Goal: Task Accomplishment & Management: Manage account settings

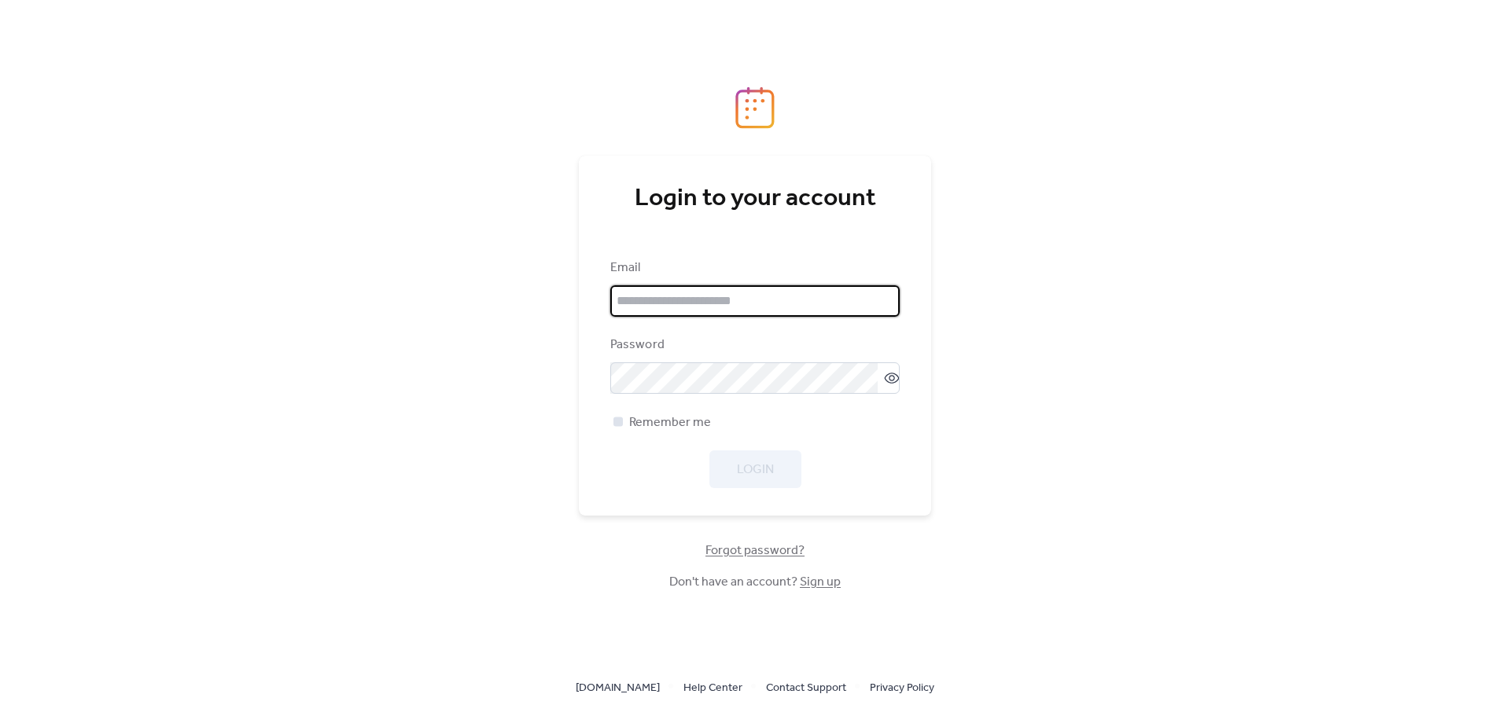
type input "**********"
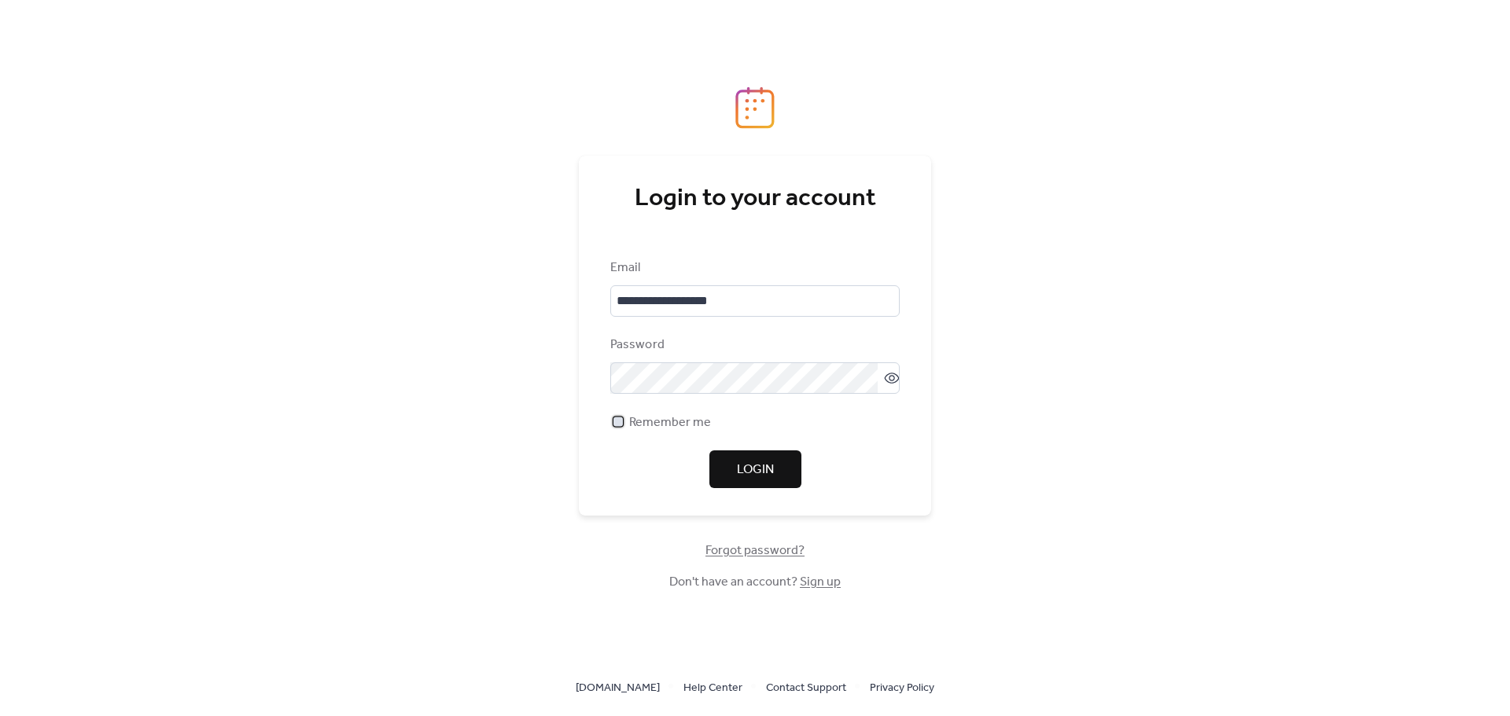
click at [633, 423] on span "Remember me" at bounding box center [670, 423] width 82 height 19
click at [749, 466] on span "Login" at bounding box center [755, 470] width 37 height 19
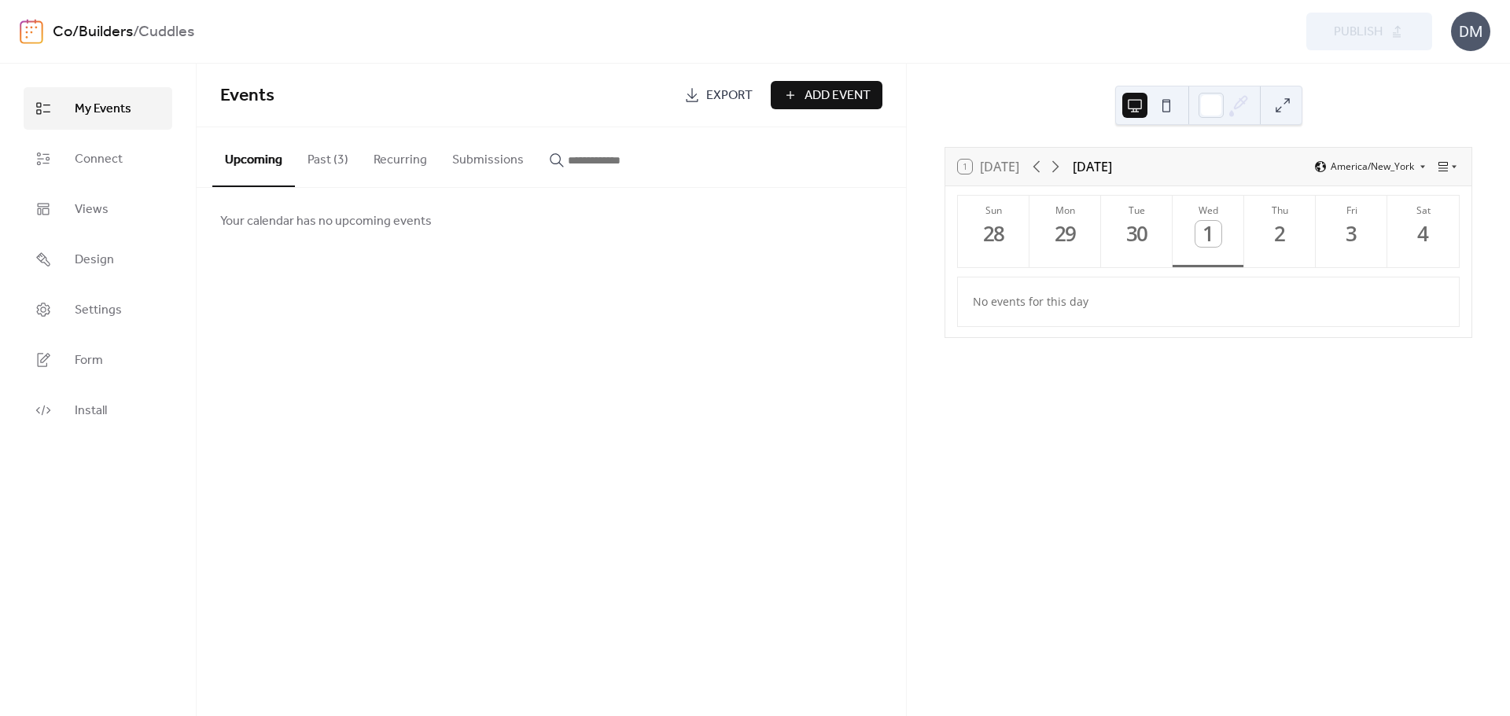
click at [319, 159] on button "Past (3)" at bounding box center [328, 156] width 66 height 58
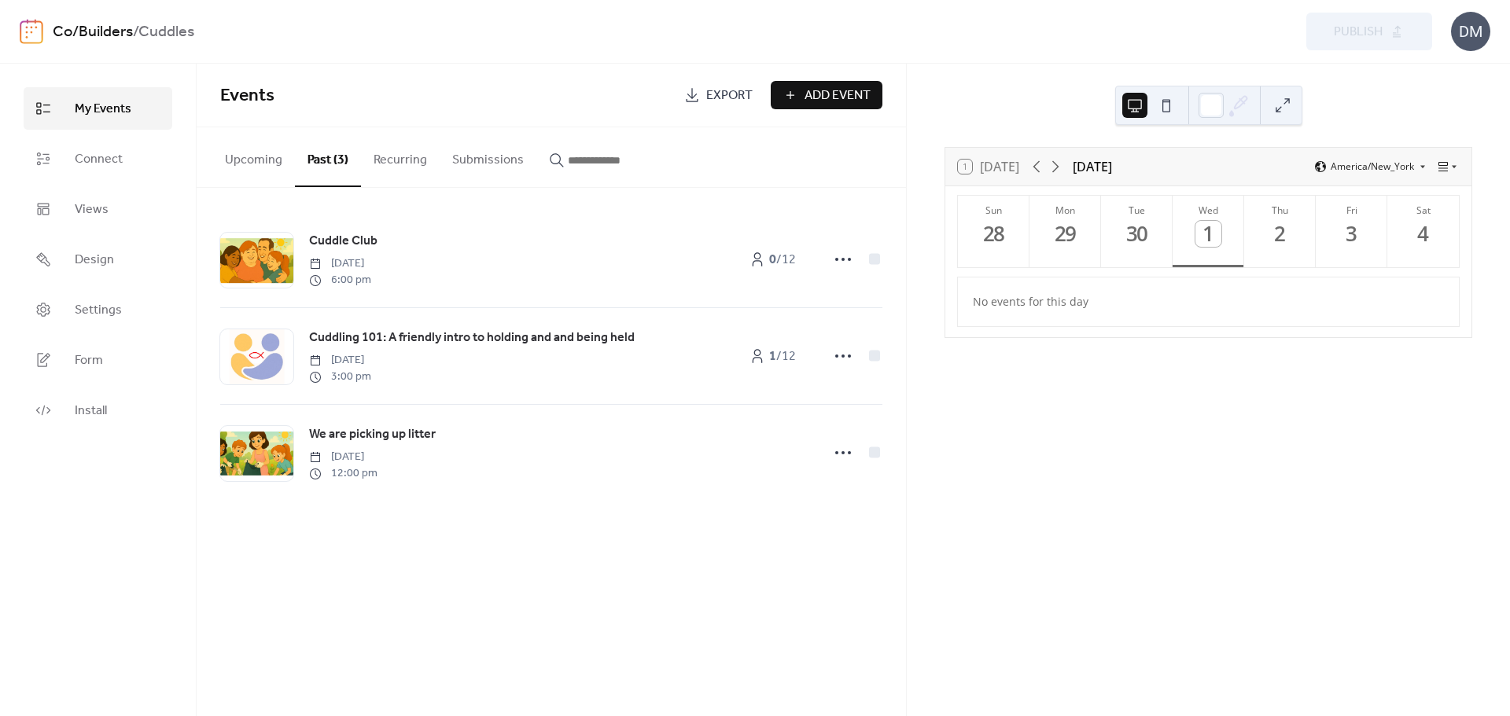
click at [248, 153] on button "Upcoming" at bounding box center [253, 156] width 83 height 58
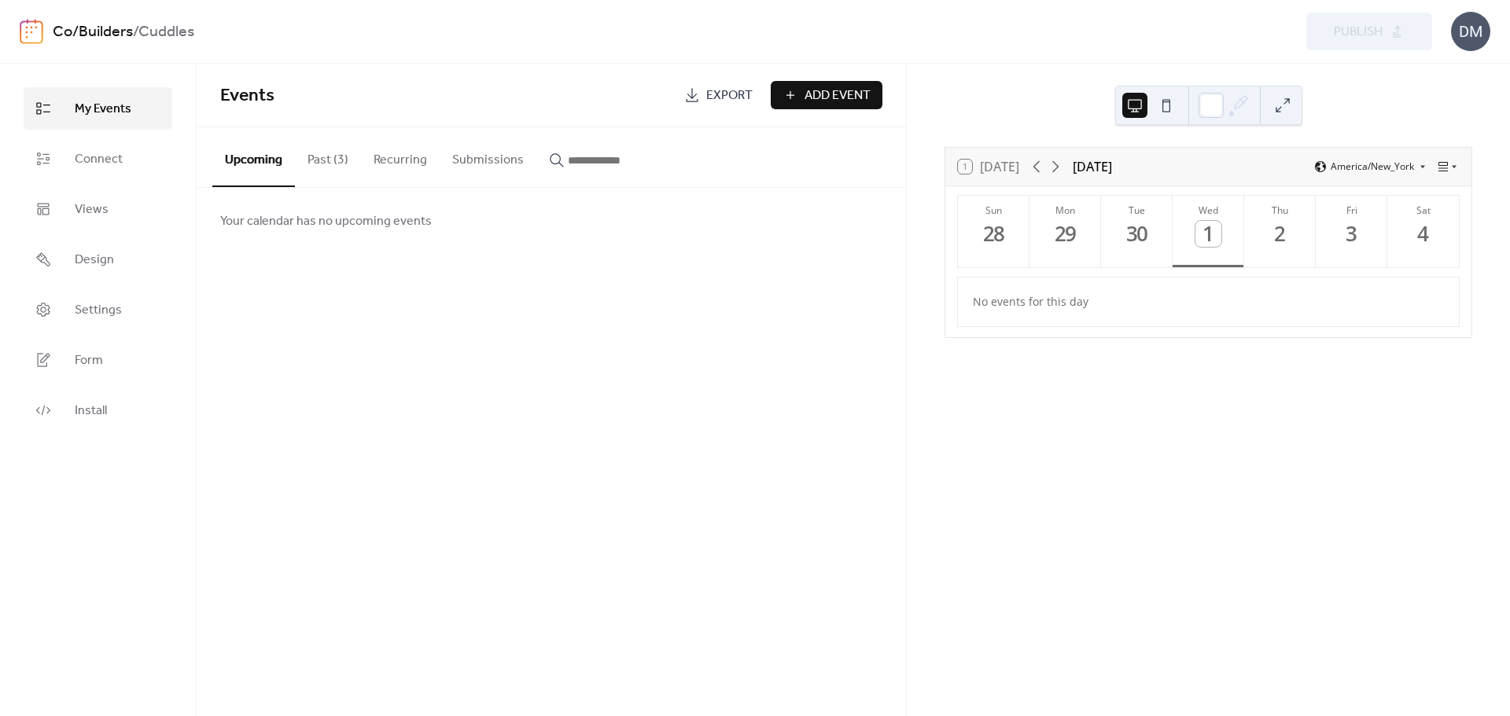
click at [332, 158] on button "Past (3)" at bounding box center [328, 156] width 66 height 58
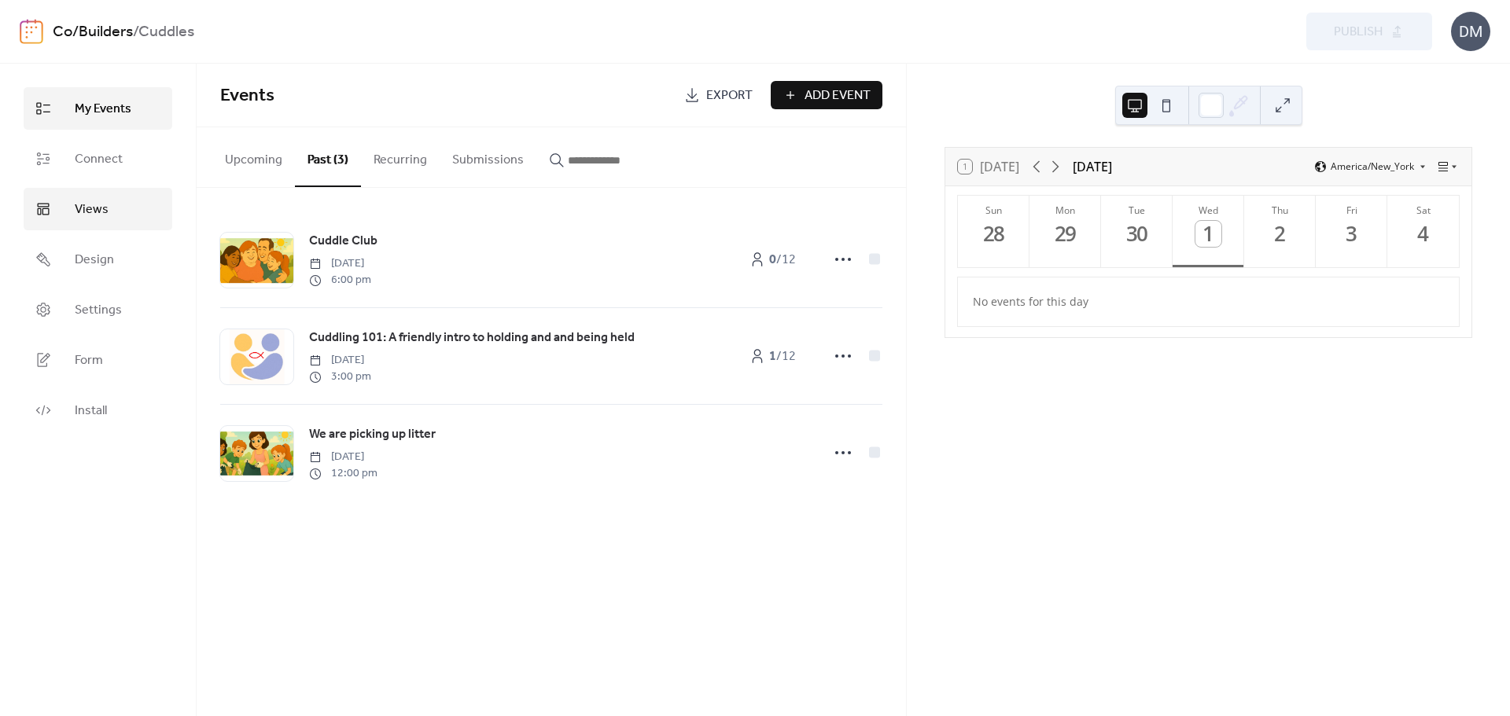
click at [96, 209] on span "Views" at bounding box center [92, 210] width 34 height 19
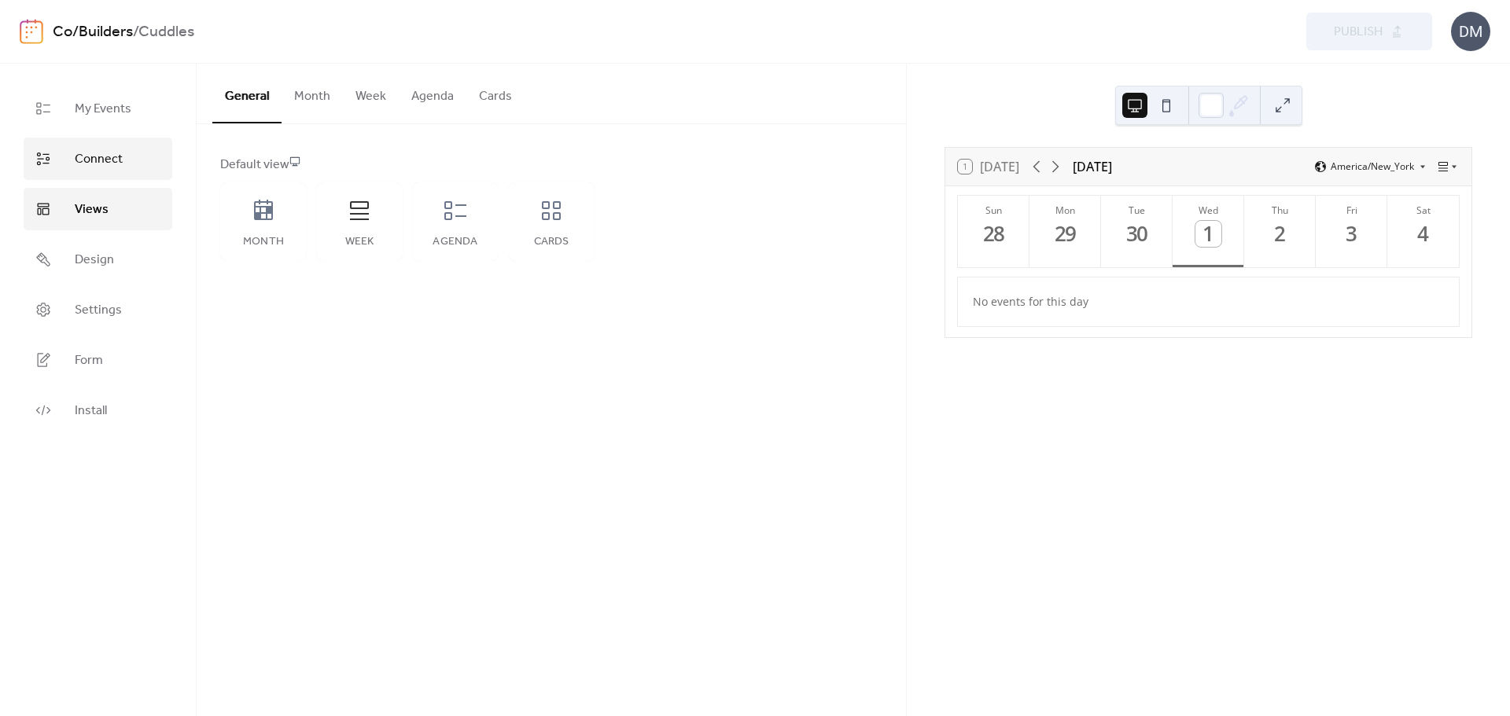
click at [88, 160] on span "Connect" at bounding box center [99, 159] width 48 height 19
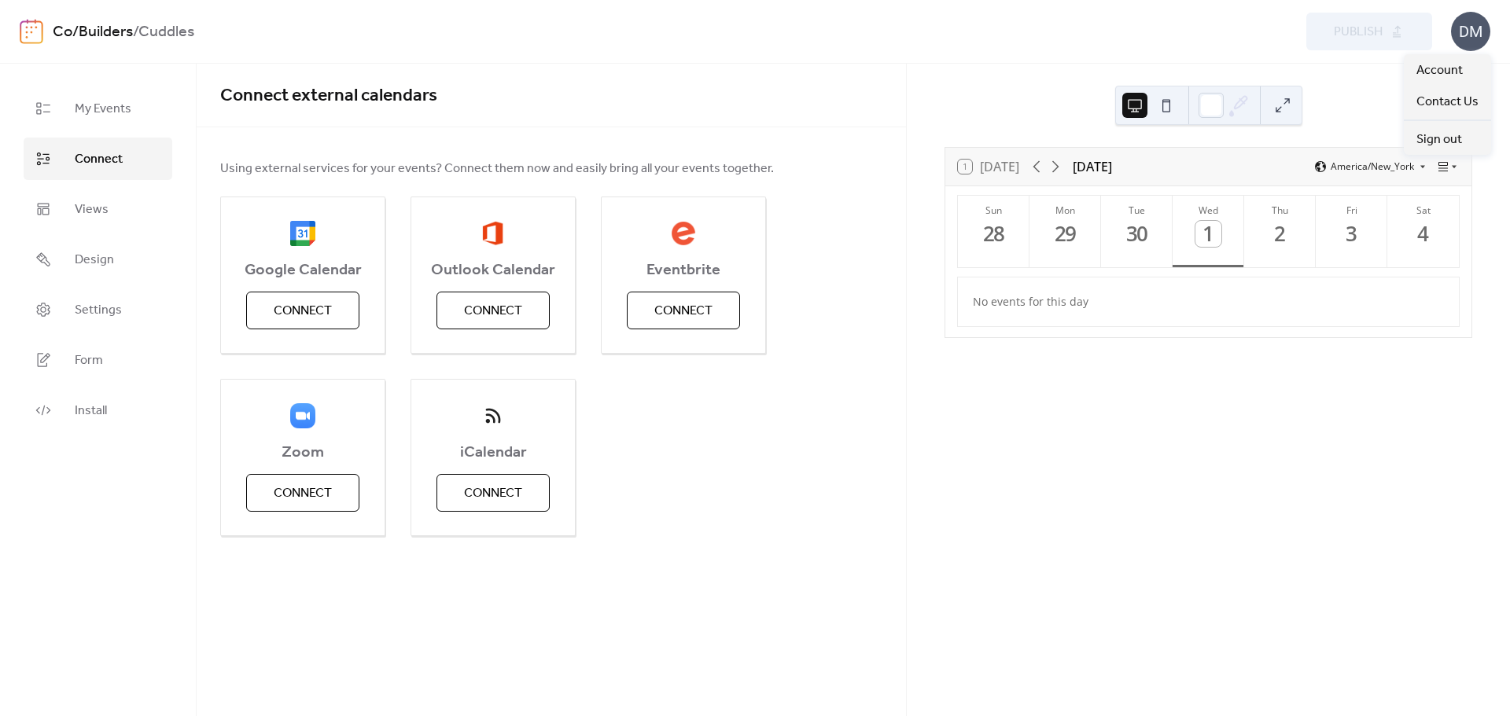
click at [1470, 29] on div "DM" at bounding box center [1470, 31] width 39 height 39
click at [1438, 70] on span "Account" at bounding box center [1439, 70] width 46 height 19
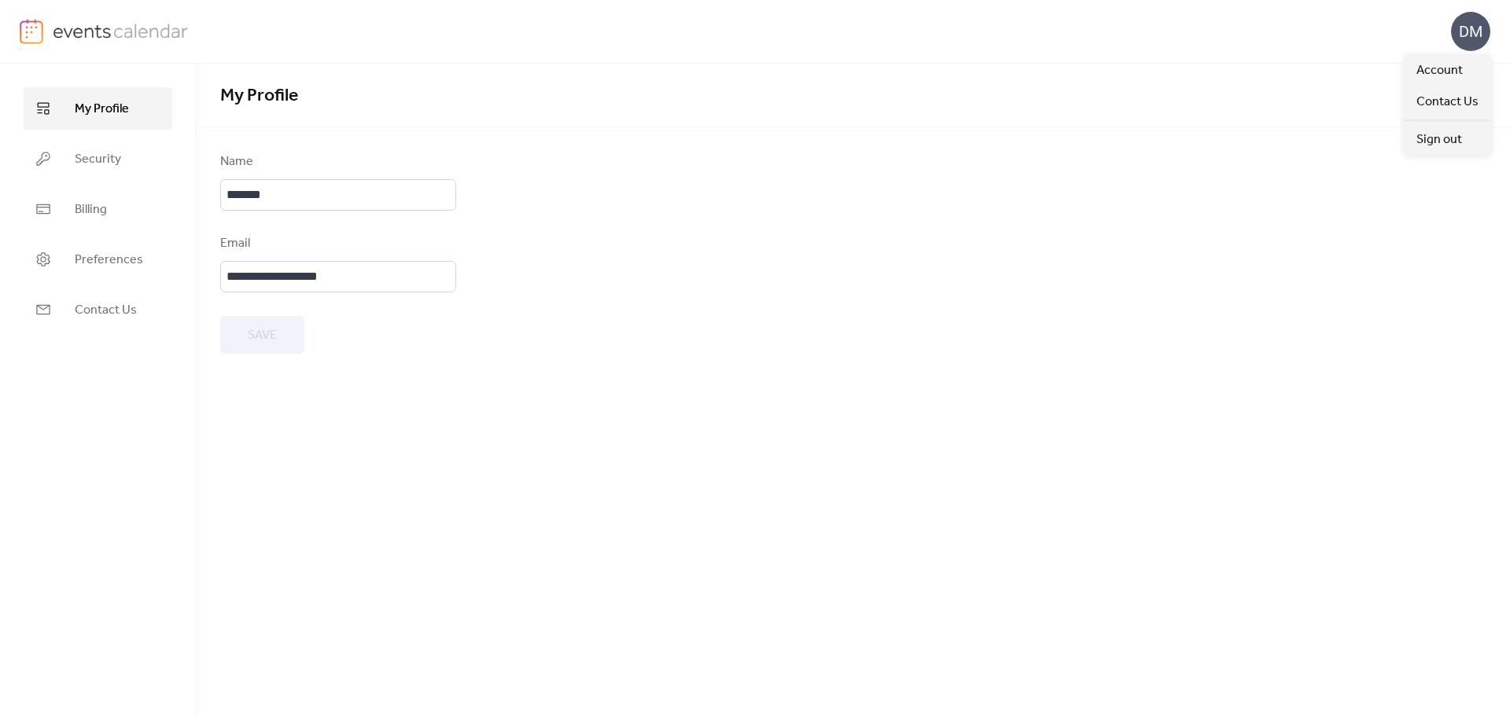
click at [1470, 29] on div "DM" at bounding box center [1470, 31] width 39 height 39
click at [127, 30] on img at bounding box center [121, 31] width 136 height 24
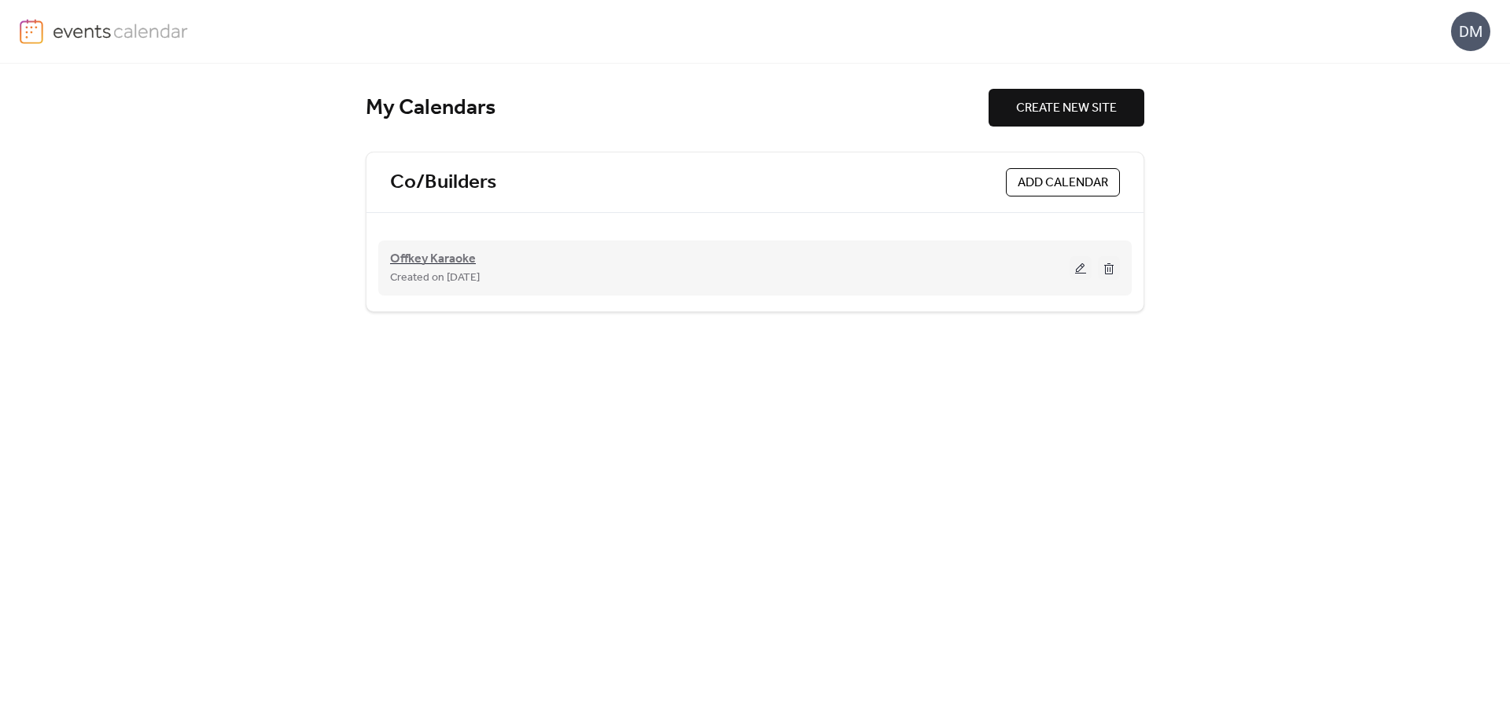
click at [448, 256] on span "Offkey Karaoke" at bounding box center [433, 259] width 86 height 19
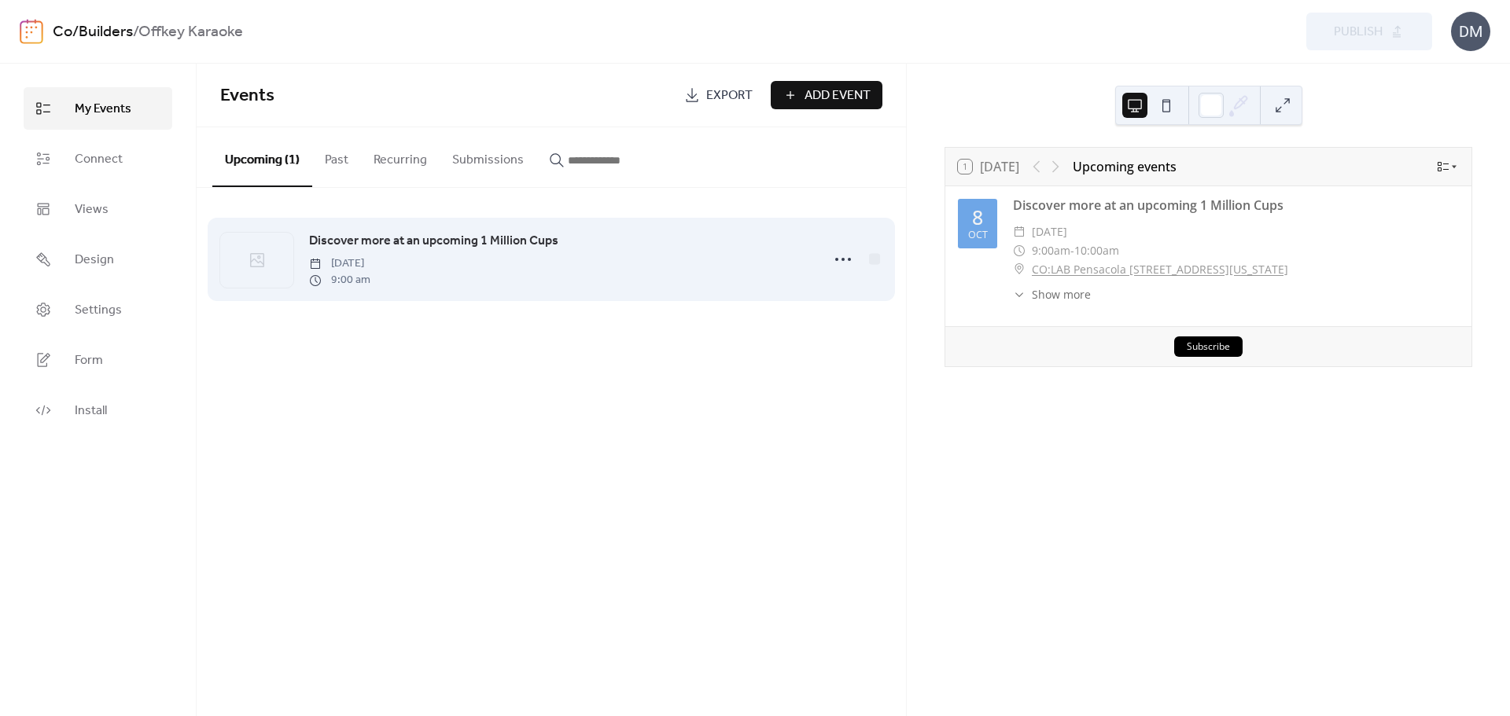
click at [370, 249] on span "Discover more at an upcoming 1 Million Cups" at bounding box center [433, 241] width 249 height 19
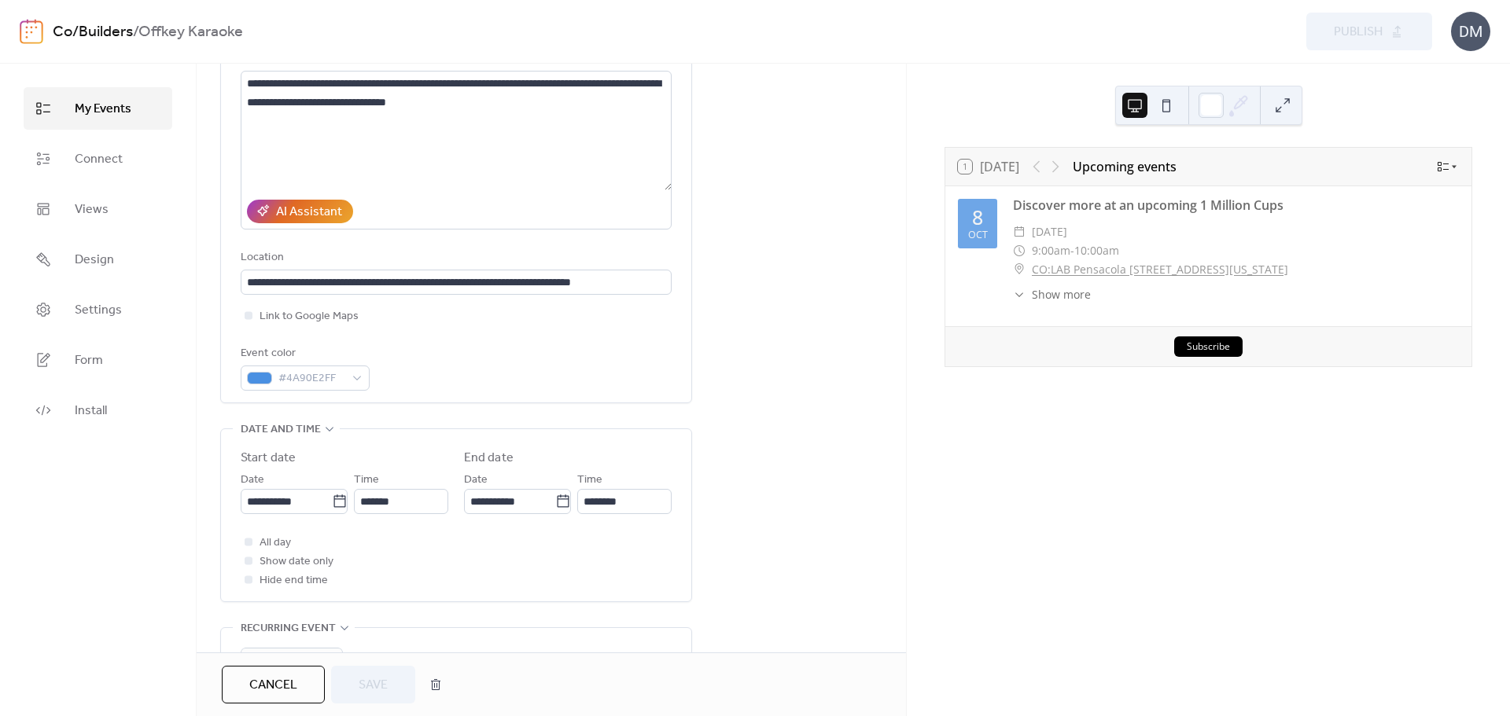
scroll to position [230, 0]
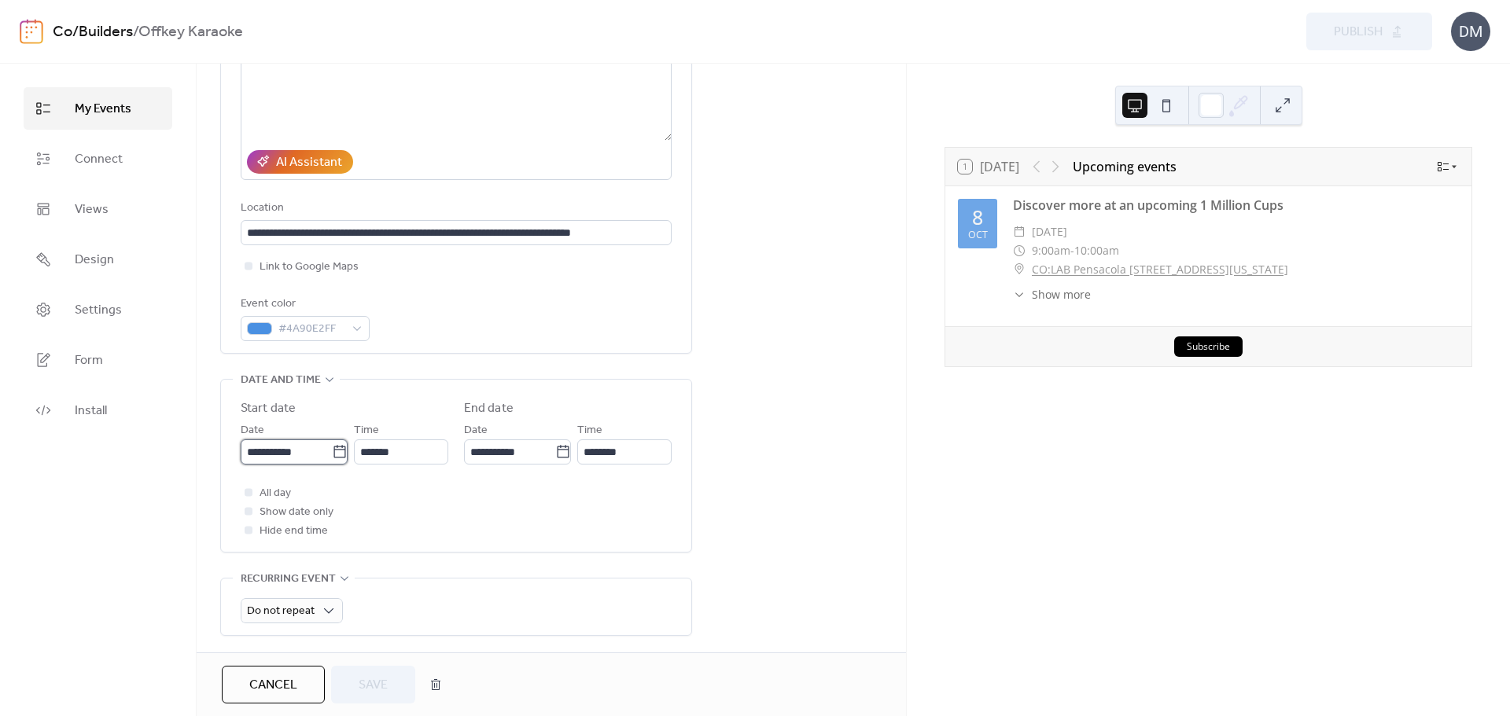
click at [289, 451] on input "**********" at bounding box center [286, 452] width 91 height 25
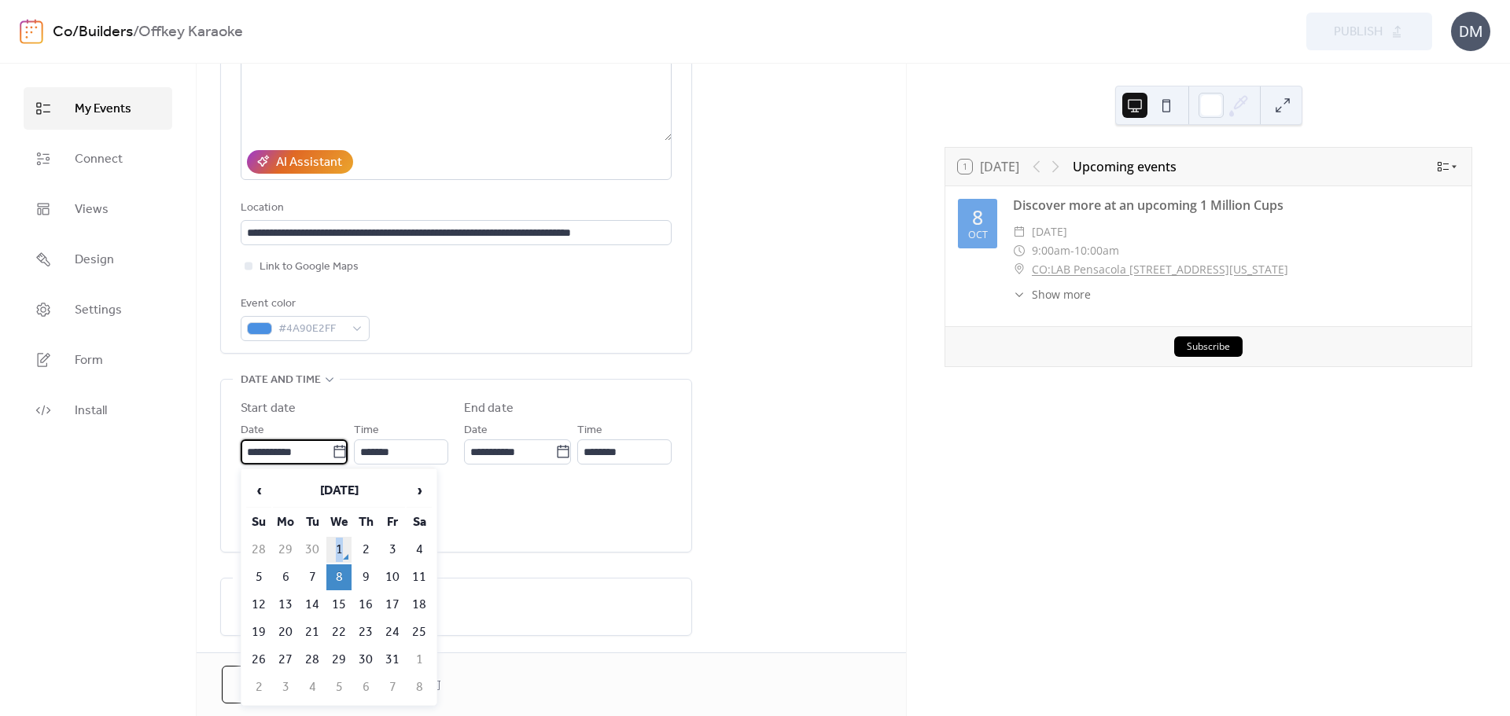
click at [339, 550] on td "1" at bounding box center [338, 550] width 25 height 26
type input "**********"
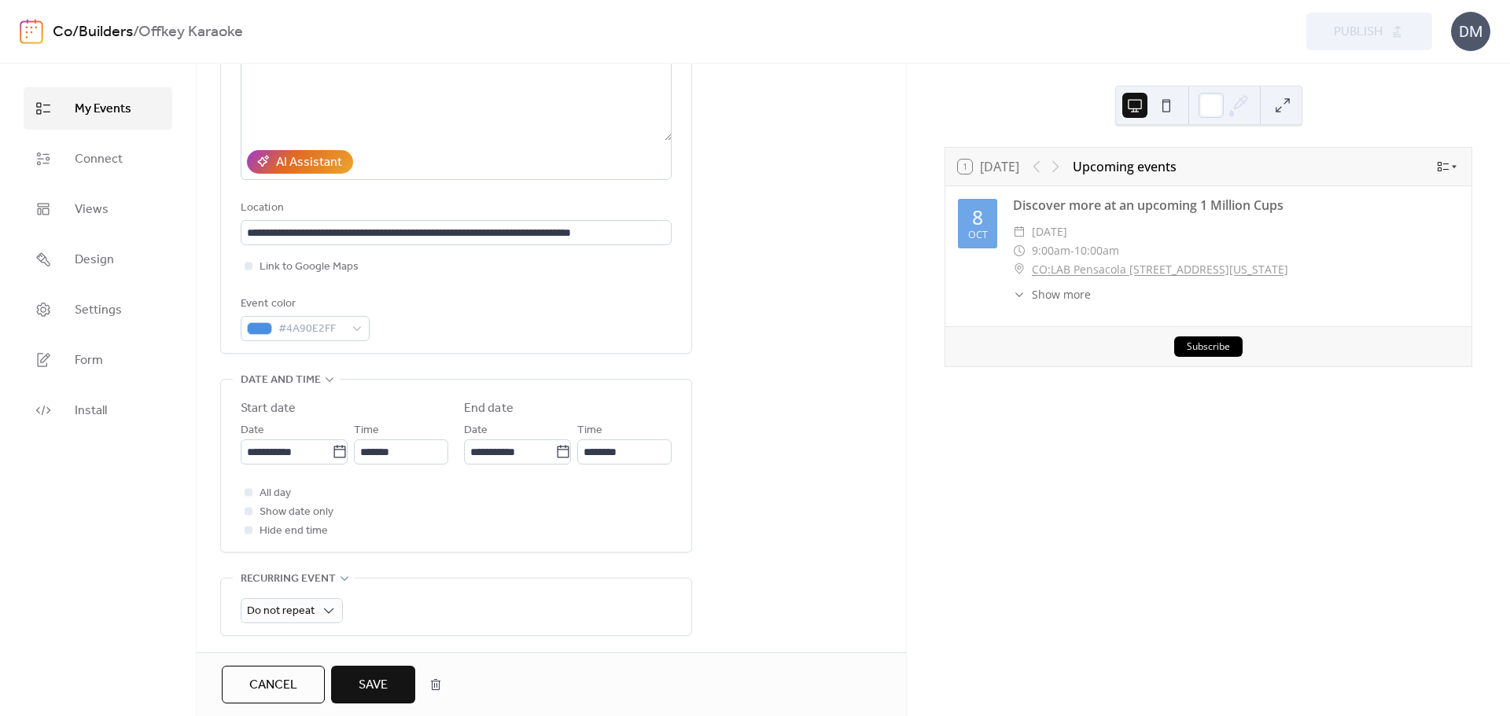
click at [379, 676] on span "Save" at bounding box center [373, 685] width 29 height 19
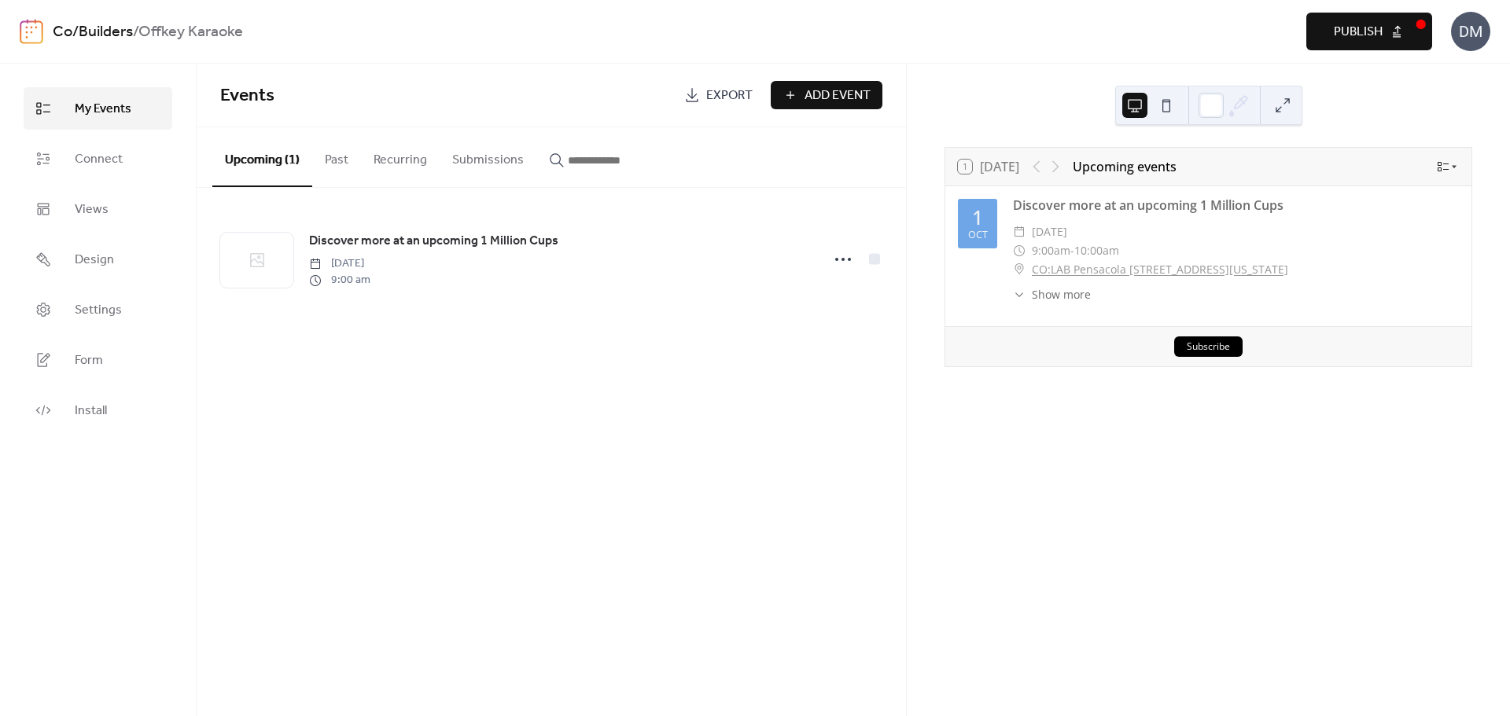
click at [1389, 26] on button "Publish" at bounding box center [1369, 32] width 126 height 38
click at [98, 27] on link "Co/Builders" at bounding box center [93, 32] width 80 height 30
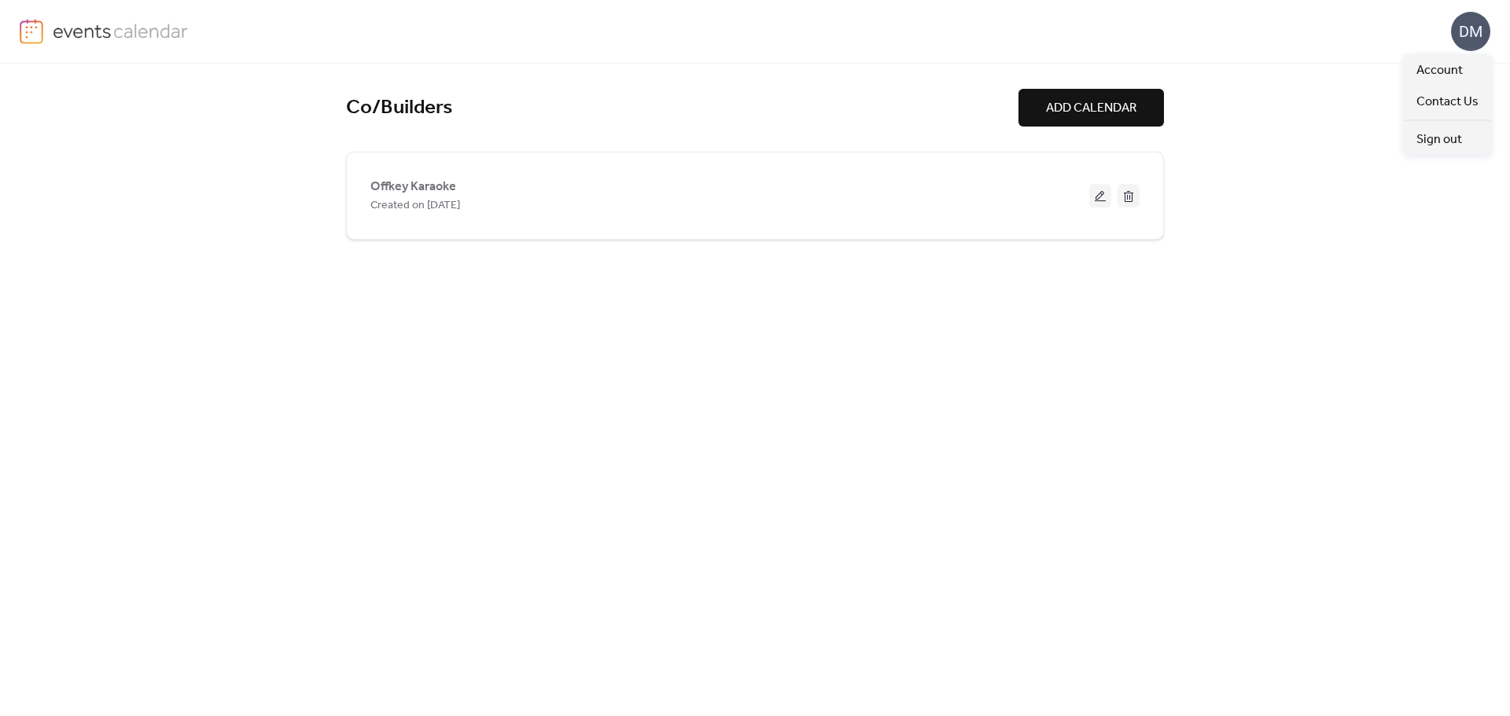
click at [1464, 34] on div "DM" at bounding box center [1470, 31] width 39 height 39
click at [1392, 320] on div "Co/Builders ADD CALENDAR Offkey Karaoke Created on 26-Aug-2025" at bounding box center [755, 390] width 1510 height 653
click at [73, 35] on img at bounding box center [121, 31] width 136 height 24
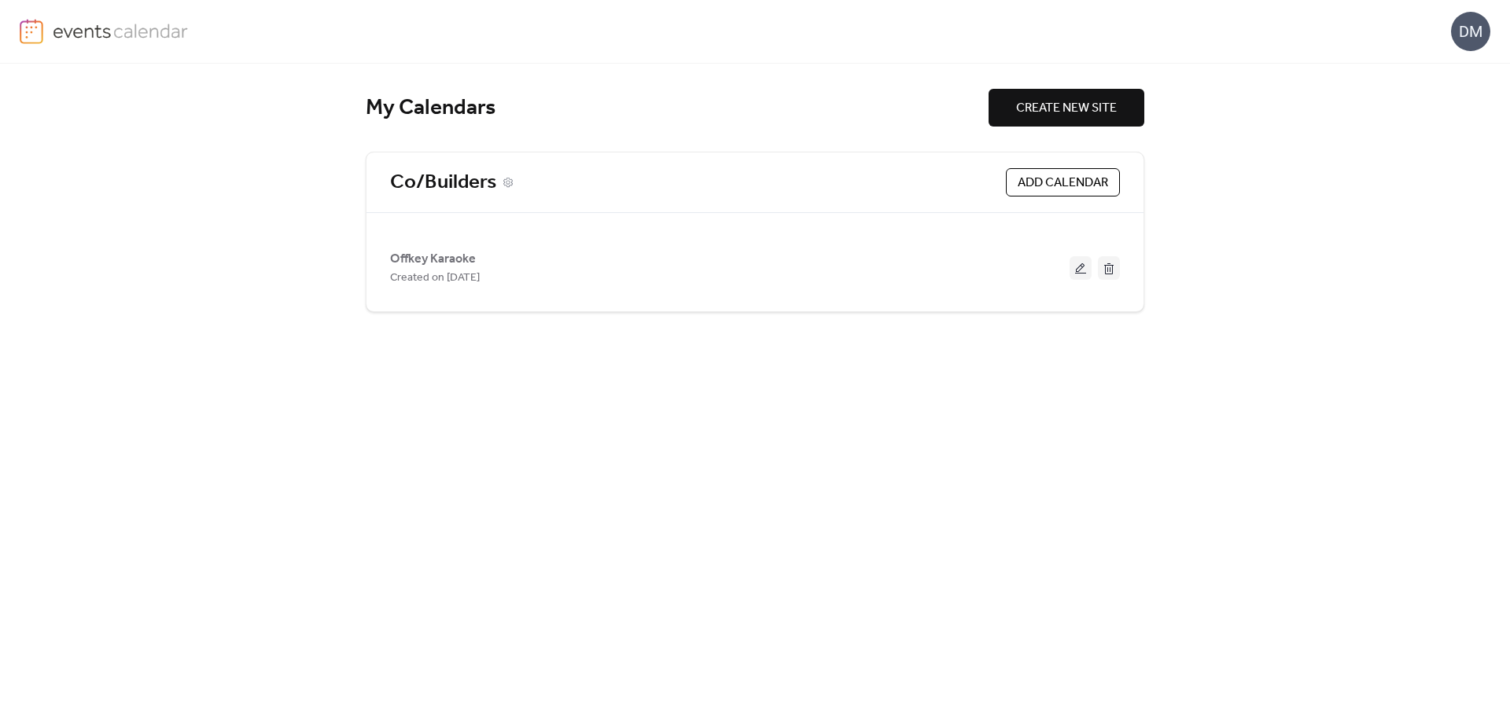
click at [451, 180] on link "Co/Builders" at bounding box center [443, 183] width 106 height 26
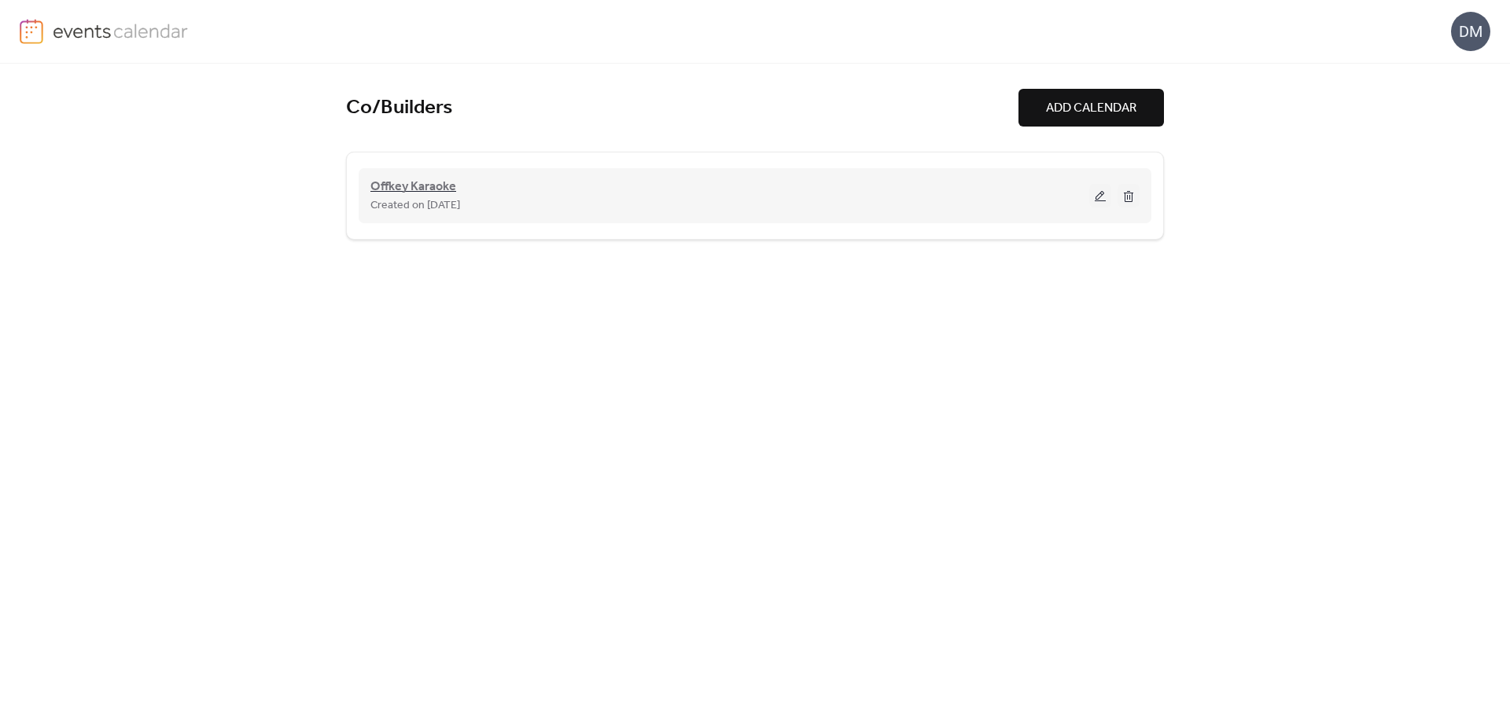
click at [418, 187] on span "Offkey Karaoke" at bounding box center [413, 187] width 86 height 19
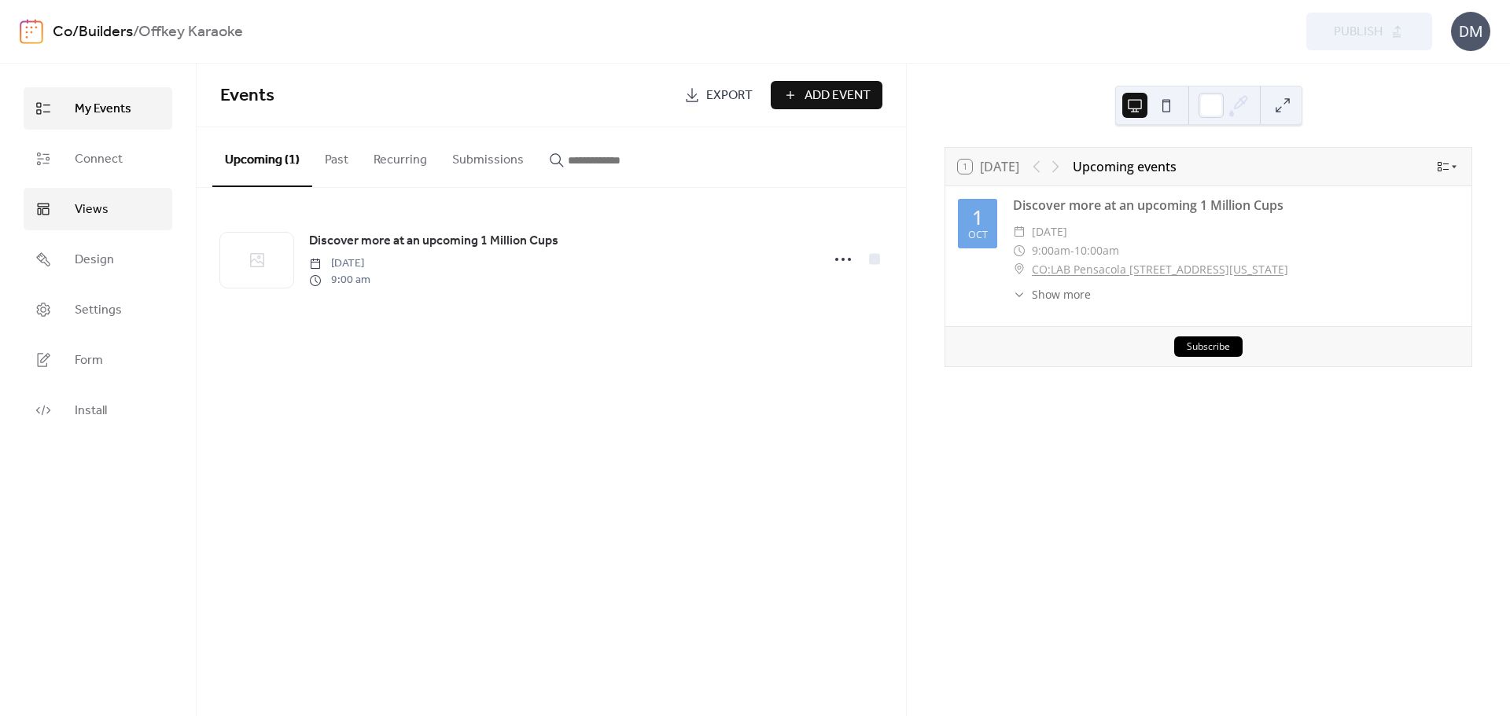
click at [93, 209] on span "Views" at bounding box center [92, 210] width 34 height 19
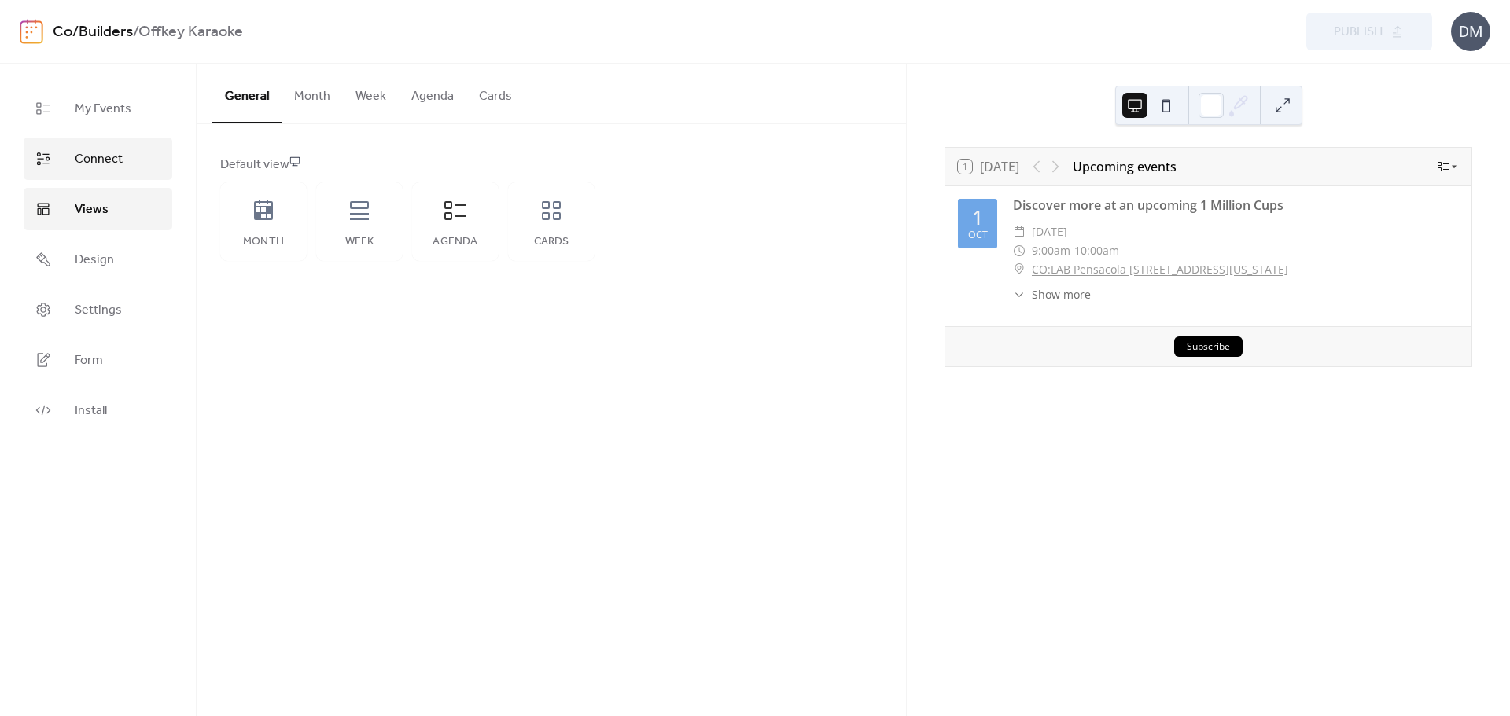
click at [93, 161] on span "Connect" at bounding box center [99, 159] width 48 height 19
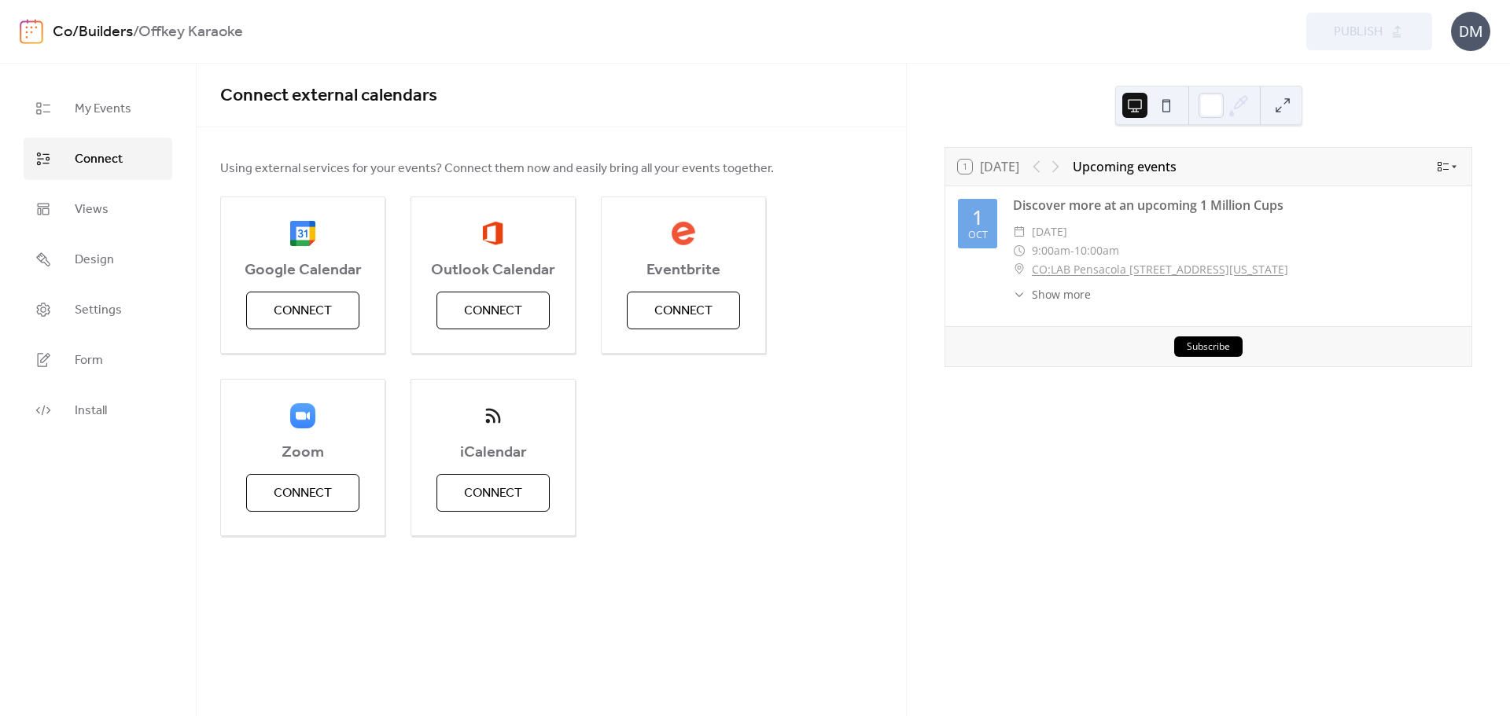
click at [106, 36] on link "Co/Builders" at bounding box center [93, 32] width 80 height 30
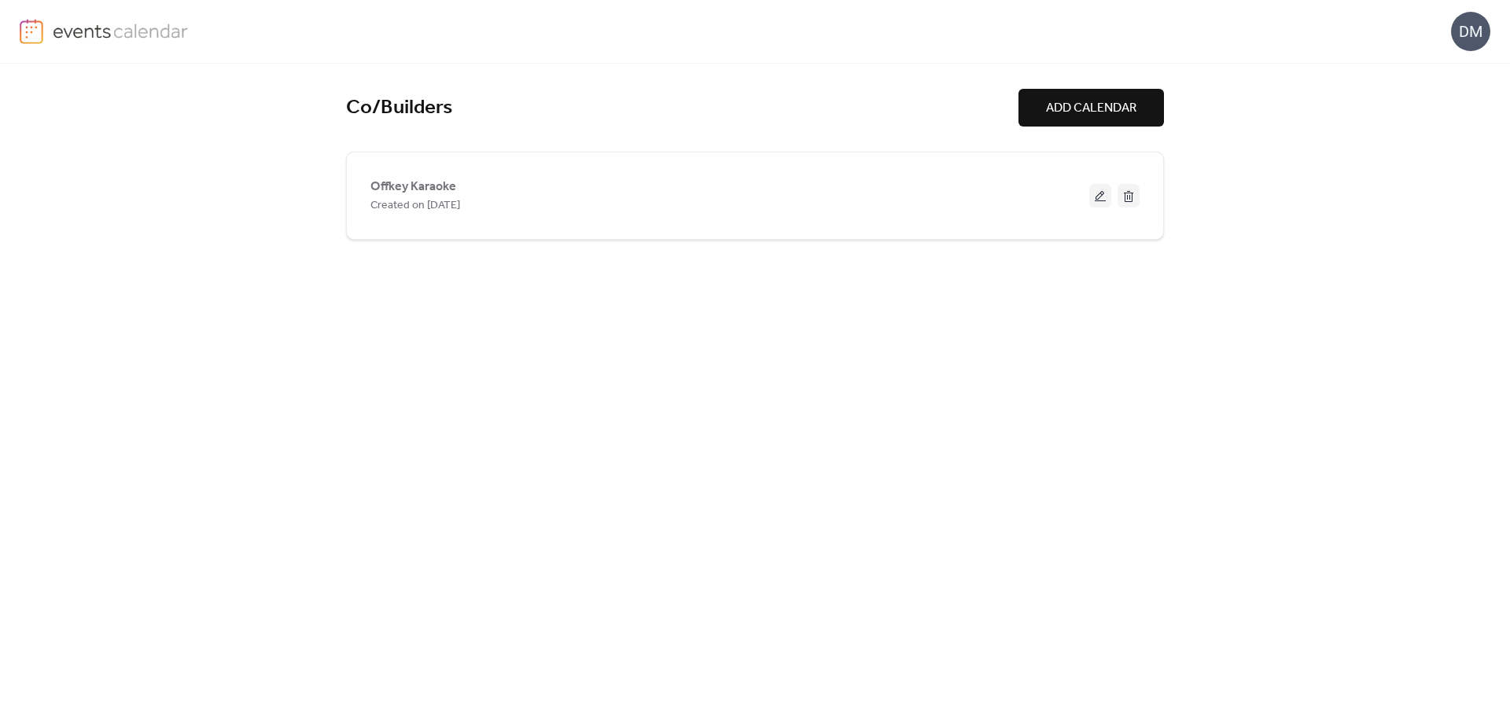
click at [31, 35] on img at bounding box center [32, 31] width 24 height 25
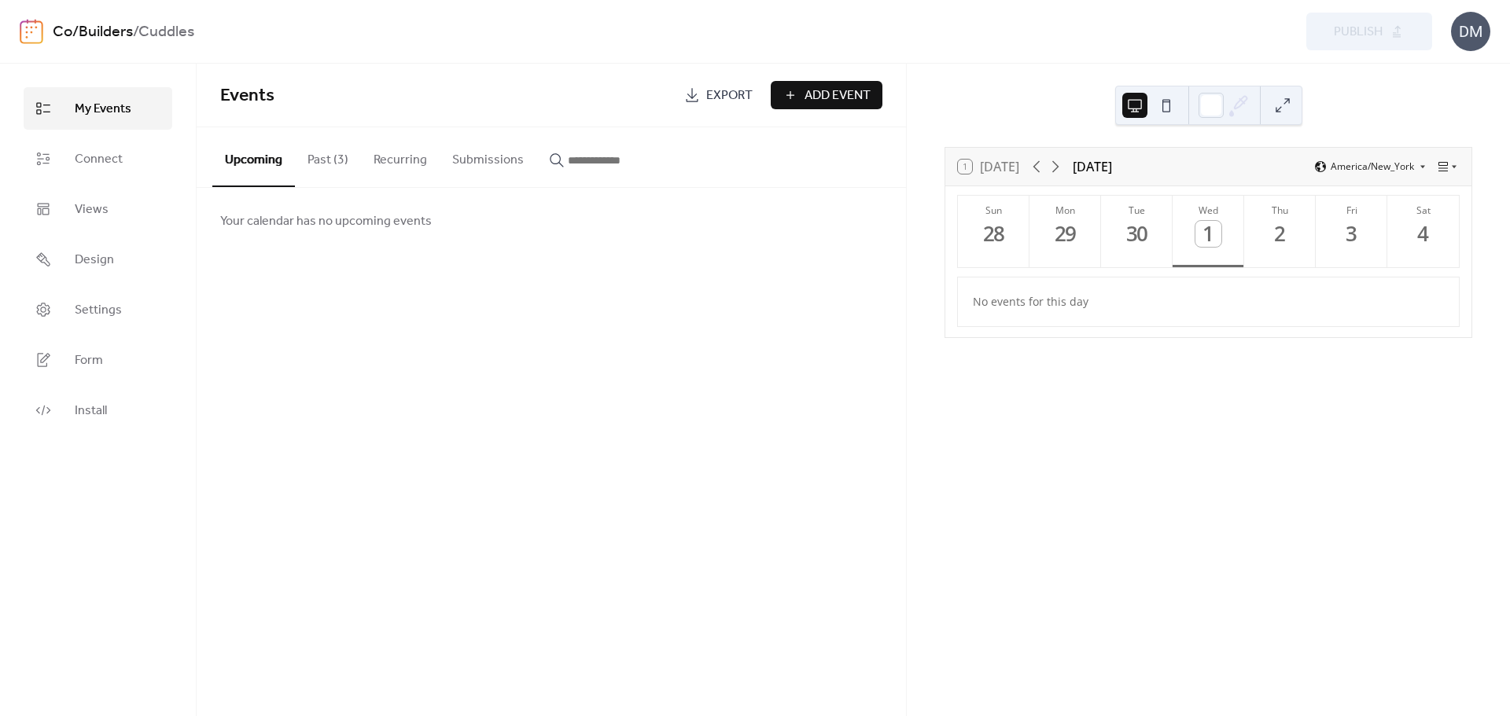
click at [90, 33] on link "Co/Builders" at bounding box center [93, 32] width 80 height 30
click at [170, 33] on b "Cuddles" at bounding box center [166, 32] width 56 height 30
click at [325, 158] on button "Past (3)" at bounding box center [328, 156] width 66 height 58
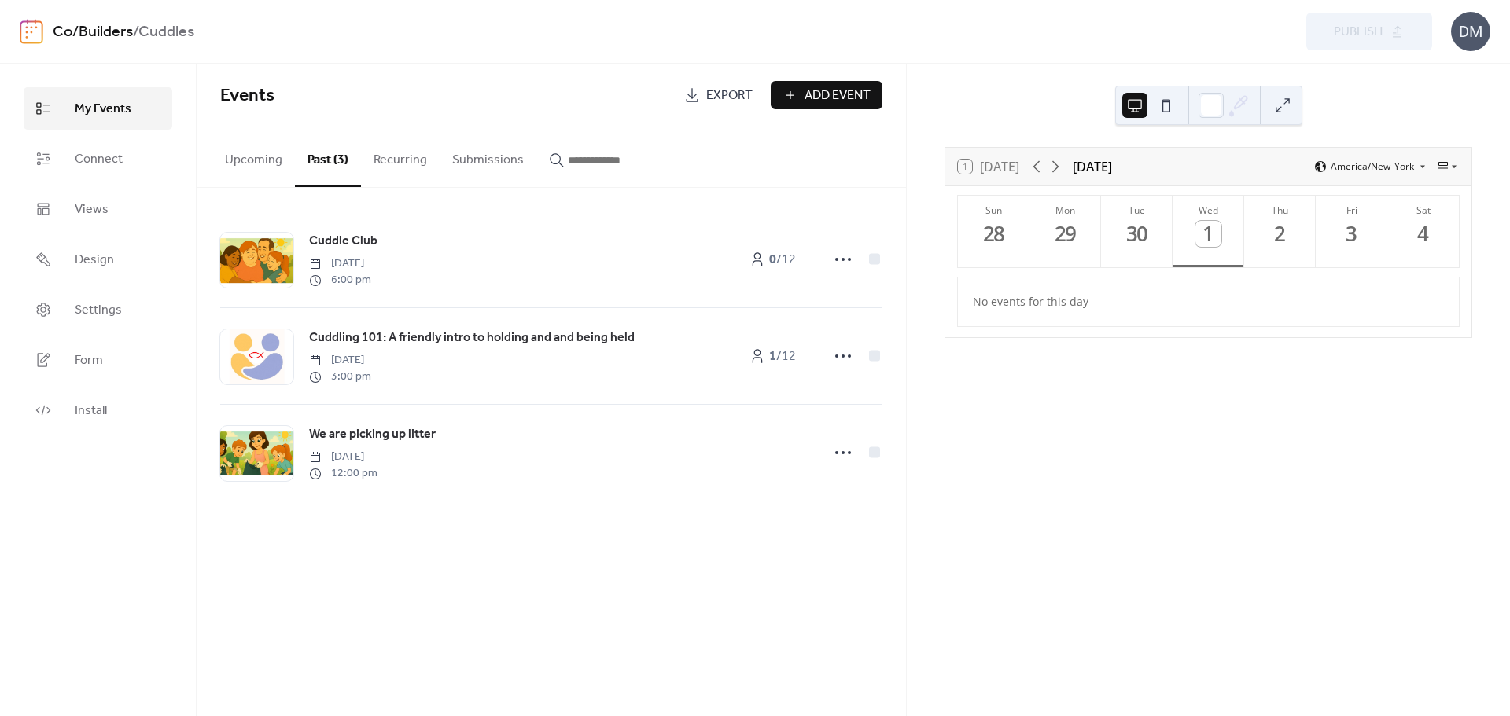
click at [119, 34] on link "Co/Builders" at bounding box center [93, 32] width 80 height 30
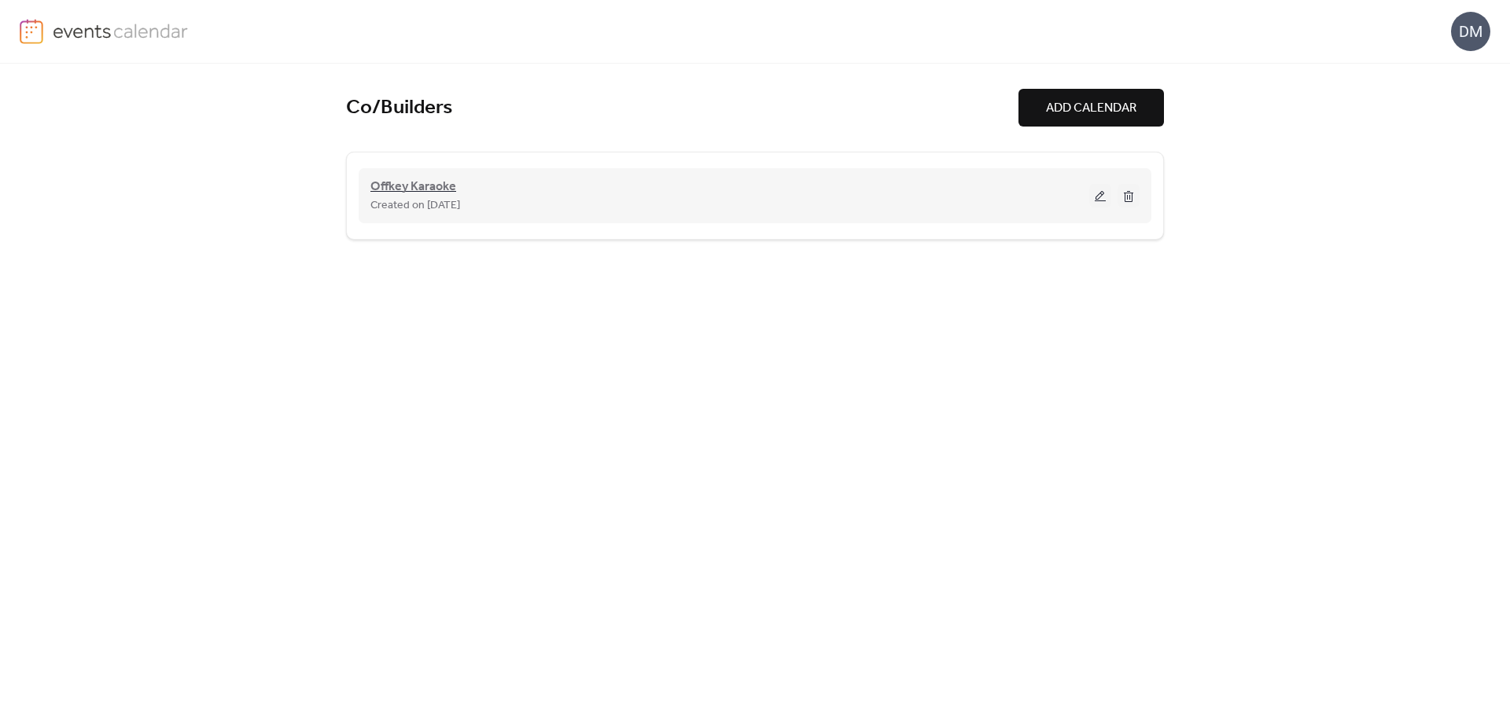
click at [407, 191] on span "Offkey Karaoke" at bounding box center [413, 187] width 86 height 19
